Goal: Task Accomplishment & Management: Complete application form

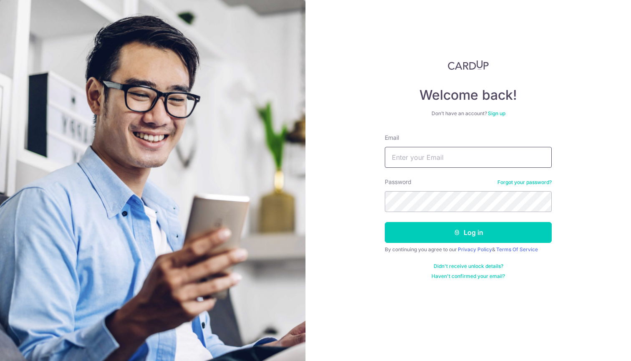
type input "gaurav@work-buddy.com"
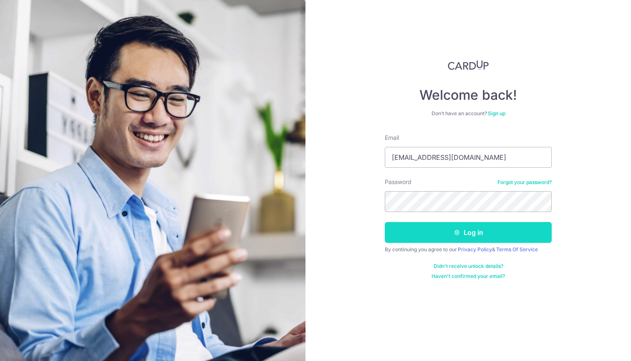
click at [485, 240] on button "Log in" at bounding box center [468, 232] width 167 height 21
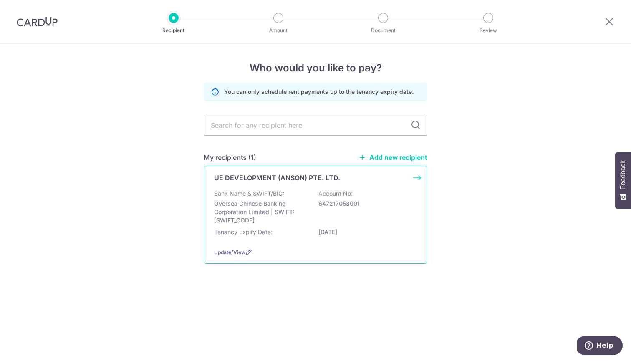
click at [312, 208] on div "Bank Name & SWIFT/BIC: Oversea Chinese Banking Corporation Limited | SWIFT: [SW…" at bounding box center [315, 207] width 203 height 35
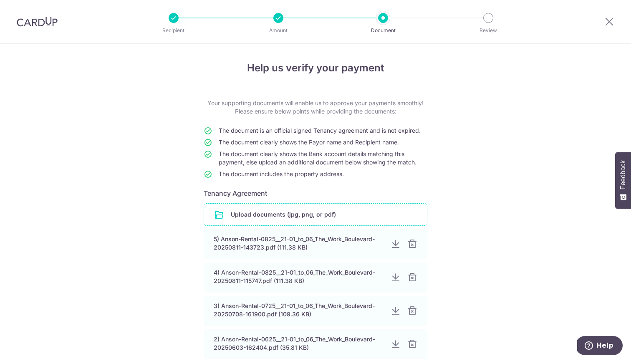
click at [283, 208] on input "file" at bounding box center [315, 215] width 223 height 22
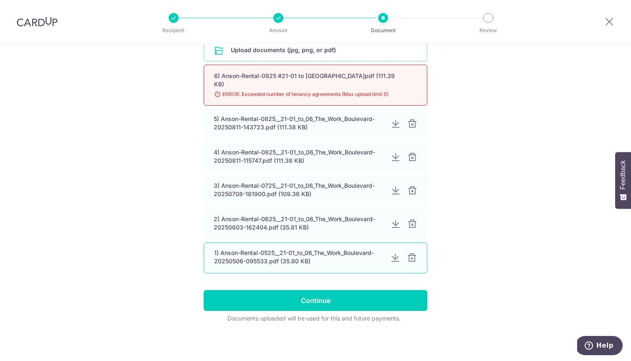
click at [412, 258] on div at bounding box center [412, 258] width 10 height 10
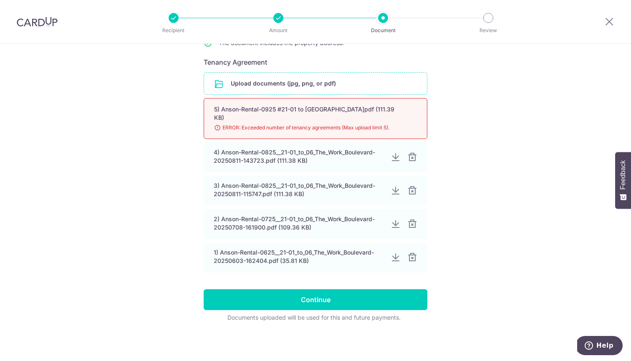
scroll to position [131, 0]
click at [296, 84] on input "file" at bounding box center [315, 84] width 223 height 22
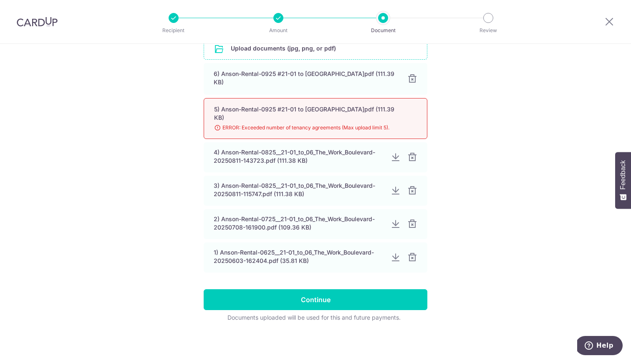
scroll to position [166, 0]
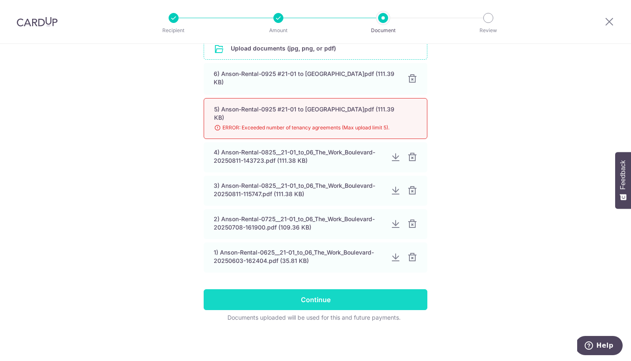
click at [334, 306] on input "Continue" at bounding box center [316, 299] width 224 height 21
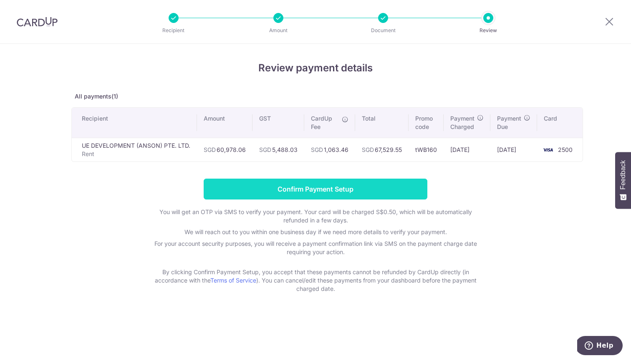
click at [363, 187] on input "Confirm Payment Setup" at bounding box center [316, 189] width 224 height 21
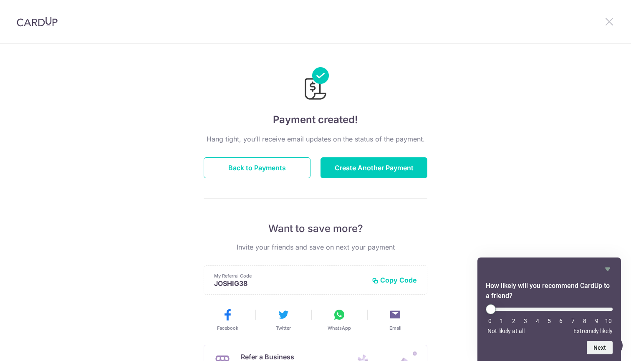
click at [610, 21] on icon at bounding box center [610, 21] width 10 height 10
